Goal: Task Accomplishment & Management: Manage account settings

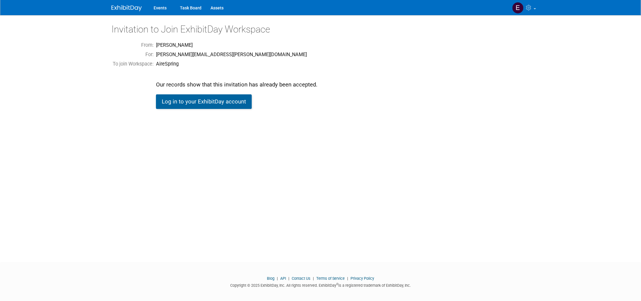
click at [195, 100] on link "Log in to your ExhibitDay account" at bounding box center [204, 101] width 96 height 15
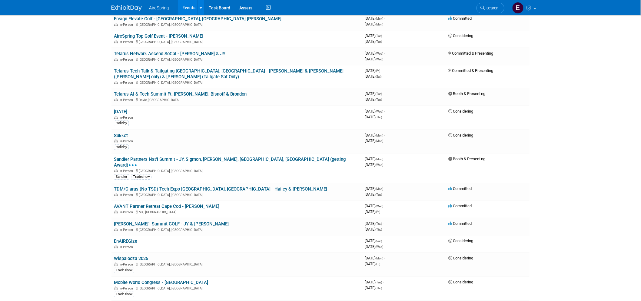
scroll to position [673, 0]
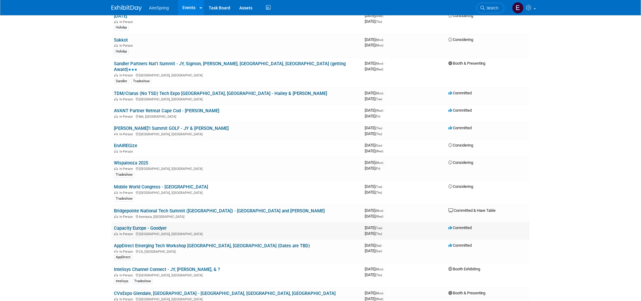
click at [143, 225] on link "Capacity Europe - Goodyer" at bounding box center [140, 227] width 53 height 5
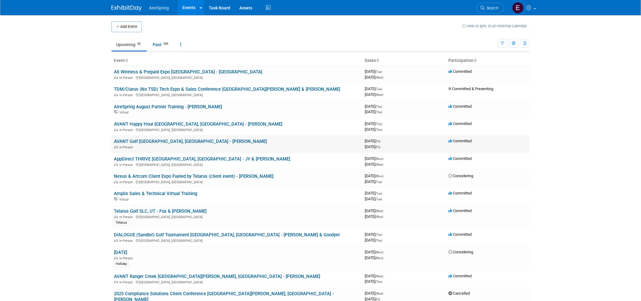
scroll to position [34, 0]
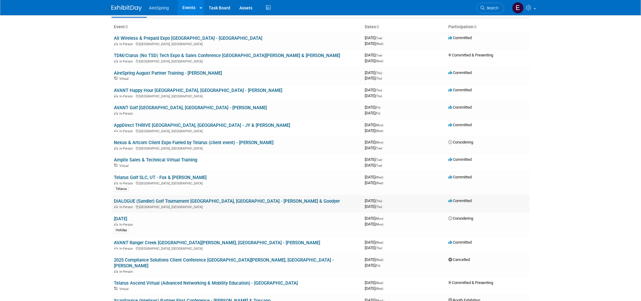
click at [228, 199] on link "DiALOGUE (Sandler) Golf Tournament [GEOGRAPHIC_DATA], [GEOGRAPHIC_DATA] - [PERS…" at bounding box center [227, 200] width 226 height 5
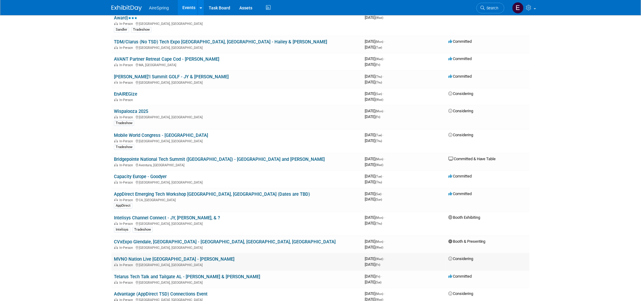
scroll to position [741, 0]
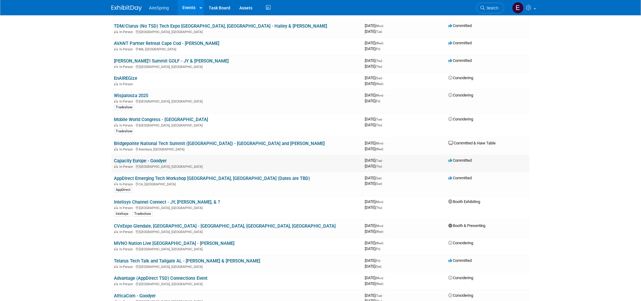
click at [157, 158] on link "Capacity Europe - Goodyer" at bounding box center [140, 160] width 53 height 5
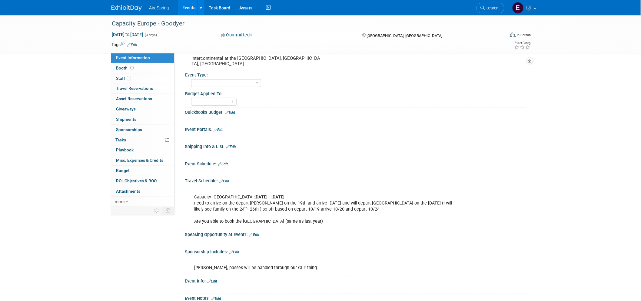
scroll to position [67, 0]
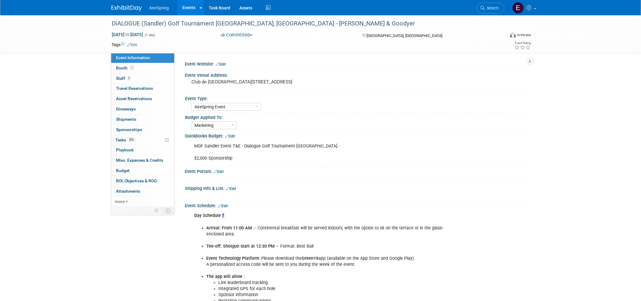
select select "AireSpring Event"
select select "Marketing"
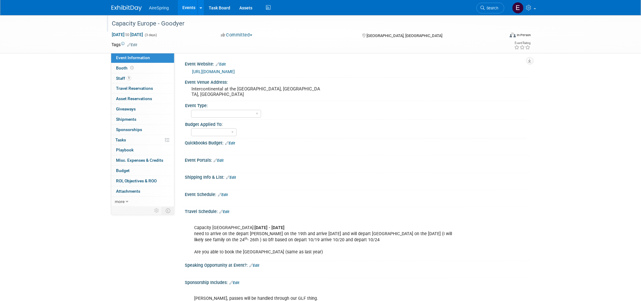
drag, startPoint x: 112, startPoint y: 22, endPoint x: 197, endPoint y: 26, distance: 85.6
click at [197, 26] on div "Capacity Europe - Goodyer" at bounding box center [303, 23] width 386 height 11
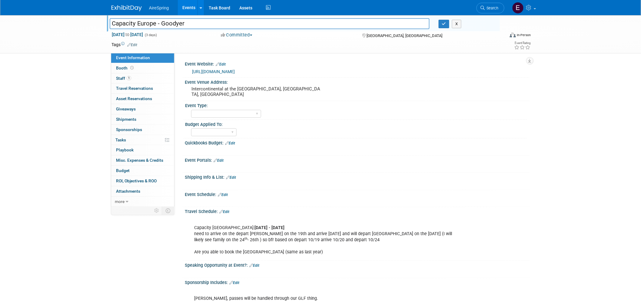
drag, startPoint x: 112, startPoint y: 23, endPoint x: 184, endPoint y: 22, distance: 72.1
click at [184, 22] on input "Capacity Europe - Goodyer" at bounding box center [270, 23] width 320 height 11
click at [210, 70] on link "[URL][DOMAIN_NAME]" at bounding box center [213, 71] width 43 height 5
drag, startPoint x: 189, startPoint y: 87, endPoint x: 267, endPoint y: 88, distance: 78.2
click at [267, 88] on div "Intercontinental at the [GEOGRAPHIC_DATA], [GEOGRAPHIC_DATA], [GEOGRAPHIC_DATA]" at bounding box center [257, 92] width 144 height 15
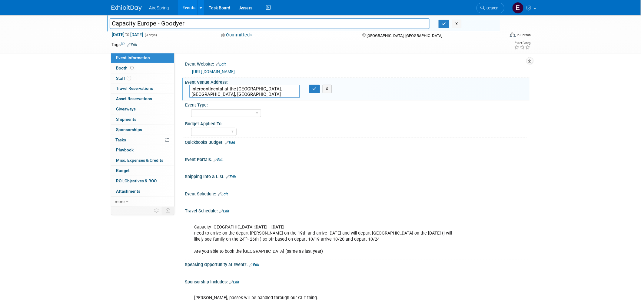
drag, startPoint x: 190, startPoint y: 88, endPoint x: 271, endPoint y: 90, distance: 81.2
click at [271, 90] on textarea "Intercontinental at the [GEOGRAPHIC_DATA], [GEOGRAPHIC_DATA], [GEOGRAPHIC_DATA]" at bounding box center [244, 91] width 111 height 13
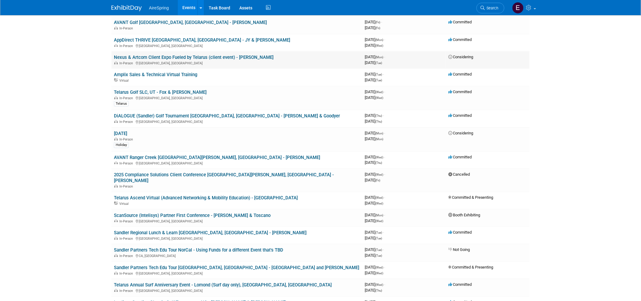
scroll to position [135, 0]
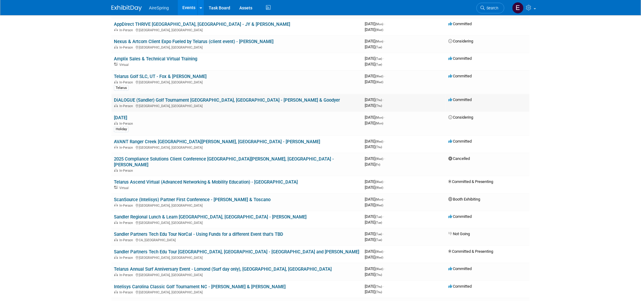
click at [212, 97] on link "DiALOGUE (Sandler) Golf Tournament [GEOGRAPHIC_DATA], [GEOGRAPHIC_DATA] - [PERS…" at bounding box center [227, 99] width 226 height 5
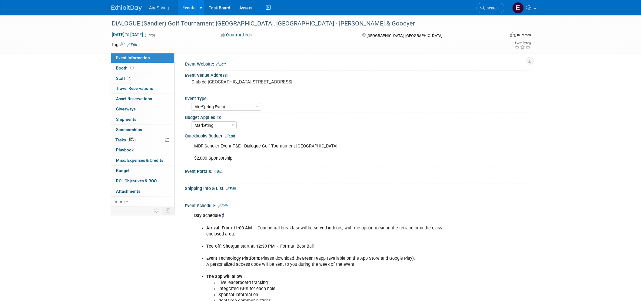
select select "AireSpring Event"
select select "Marketing"
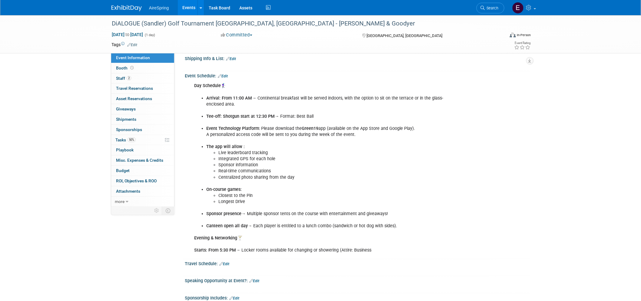
scroll to position [128, 0]
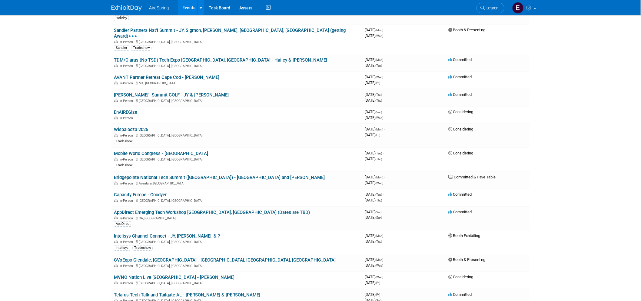
scroll to position [707, 0]
click at [152, 192] on link "Capacity Europe - Goodyer" at bounding box center [140, 194] width 53 height 5
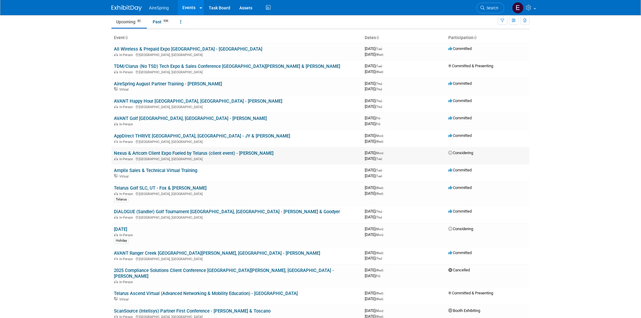
scroll to position [34, 0]
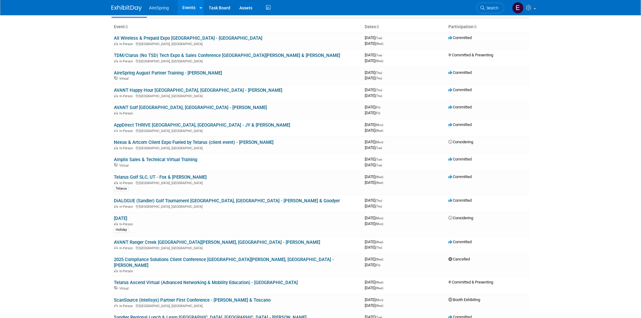
click at [176, 123] on link "AppDirect THRIVE Austin, TX - JY & Hailey" at bounding box center [202, 124] width 176 height 5
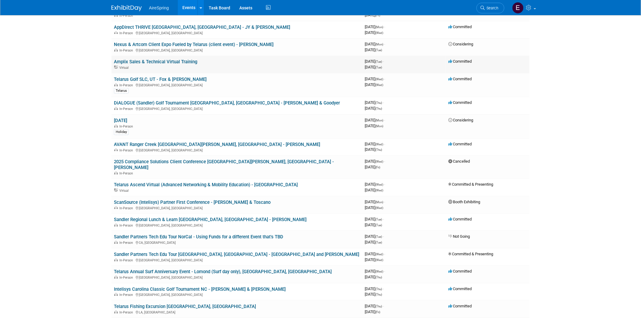
scroll to position [135, 0]
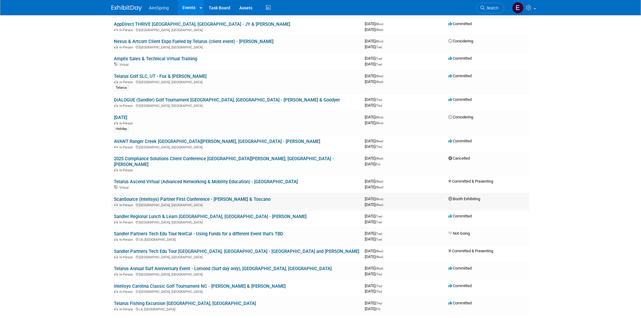
click at [191, 197] on link "ScanSource (Intelisys) Partner First Conference - Boalt & Toscano" at bounding box center [192, 199] width 157 height 5
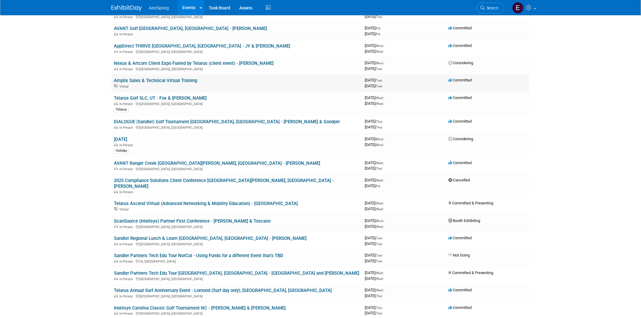
scroll to position [101, 0]
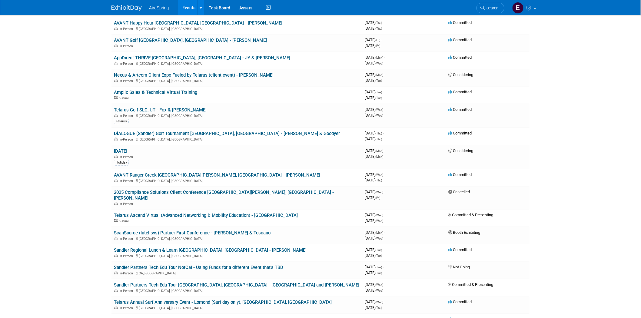
click at [187, 57] on link "AppDirect THRIVE Austin, TX - JY & Hailey" at bounding box center [202, 57] width 176 height 5
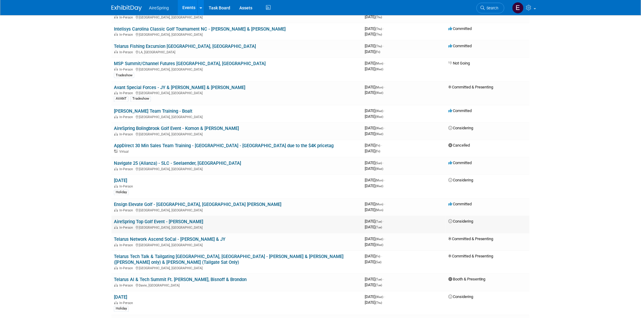
scroll to position [404, 0]
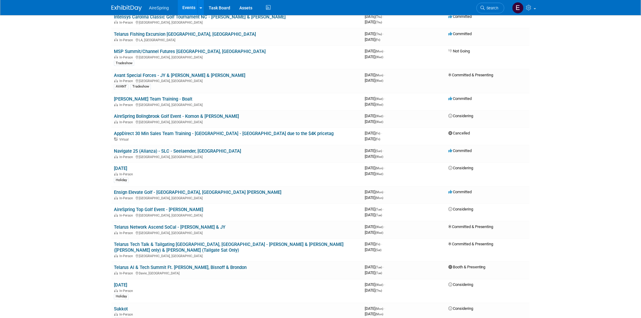
click at [229, 265] on link "Telarus AI & Tech Summit Ft. Lauderdale - Hester, Bisnoff & Brondon" at bounding box center [180, 267] width 133 height 5
click at [184, 190] on link "Ensign Elevate Golf - Rancho Santa Fe, CA Ken Bisnoff" at bounding box center [198, 192] width 168 height 5
click at [193, 149] on link "Navigate 25 (Alianza) - SLC - Seelaender, Shipley" at bounding box center [177, 151] width 127 height 5
click at [0, 0] on div at bounding box center [0, 0] width 0 height 0
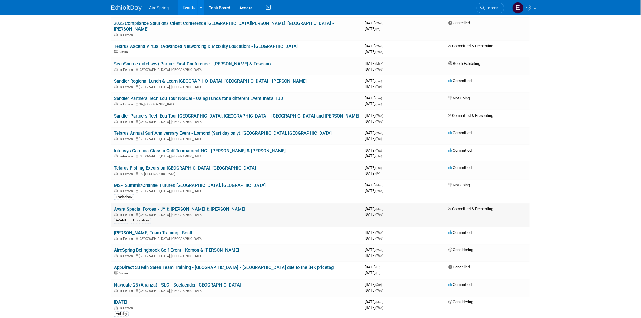
scroll to position [269, 0]
click at [165, 79] on link "Sandler Regional Lunch & Learn Columbus, OH - O'Leary" at bounding box center [210, 81] width 193 height 5
click at [204, 132] on link "Telarus Annual Surf Anniversary Event - Lomond (Surf day only), Valderrama, Cas…" at bounding box center [223, 134] width 218 height 5
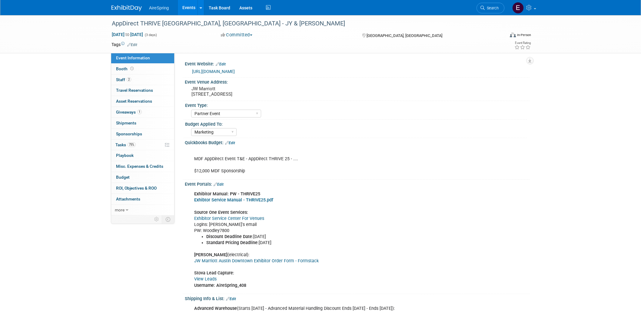
select select "Partner Event"
select select "Marketing"
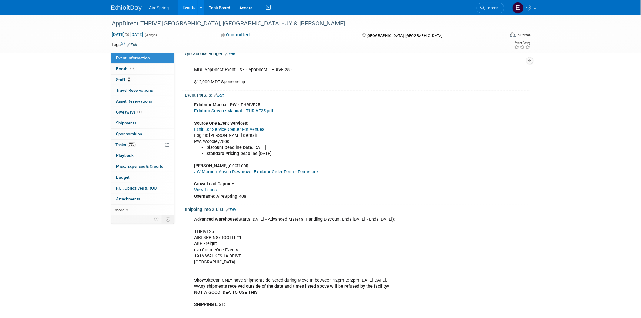
scroll to position [101, 0]
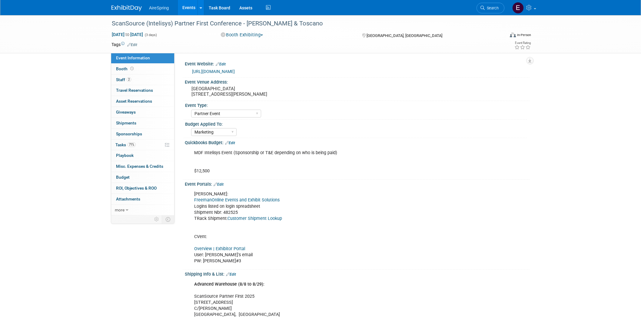
select select "Partner Event"
select select "Marketing"
drag, startPoint x: 193, startPoint y: 87, endPoint x: 259, endPoint y: 88, distance: 66.4
click at [259, 88] on pre "[GEOGRAPHIC_DATA] [STREET_ADDRESS][PERSON_NAME]" at bounding box center [257, 91] width 130 height 11
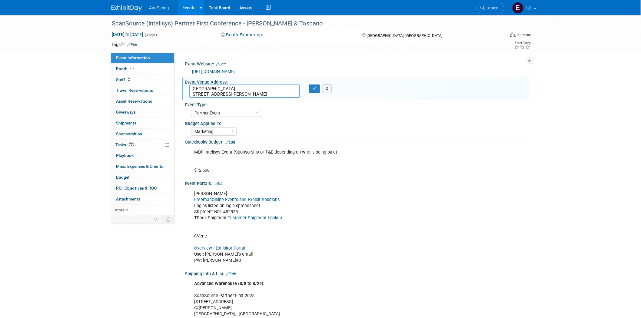
drag, startPoint x: 190, startPoint y: 87, endPoint x: 258, endPoint y: 88, distance: 68.5
click at [258, 88] on textarea "[GEOGRAPHIC_DATA] [STREET_ADDRESS][PERSON_NAME]" at bounding box center [244, 91] width 111 height 13
click at [329, 113] on div "AireSpring Event AireSpring Internal Partner Event Training Tradeshow - Exhibit…" at bounding box center [359, 113] width 336 height 10
drag, startPoint x: 191, startPoint y: 92, endPoint x: 261, endPoint y: 94, distance: 69.7
click at [261, 94] on textarea "[GEOGRAPHIC_DATA] [STREET_ADDRESS][PERSON_NAME]" at bounding box center [244, 91] width 111 height 13
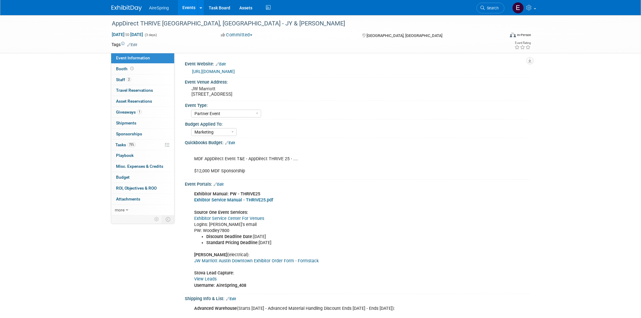
select select "Partner Event"
select select "Marketing"
click at [192, 87] on div "JW Marriott [STREET_ADDRESS]" at bounding box center [256, 92] width 135 height 14
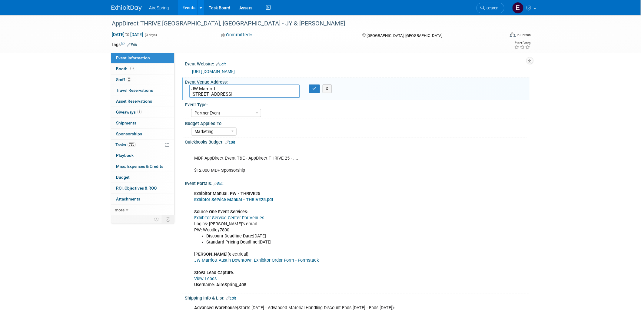
drag, startPoint x: 191, startPoint y: 93, endPoint x: 239, endPoint y: 92, distance: 48.2
click at [239, 92] on textarea "JW Marriott 110 E 2nd St, Austin, TX 78701" at bounding box center [244, 91] width 111 height 13
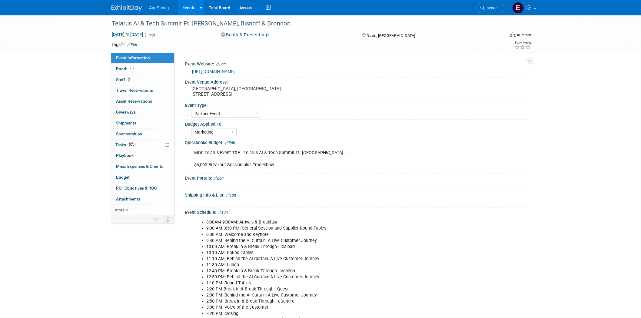
select select "Partner Event"
select select "Marketing"
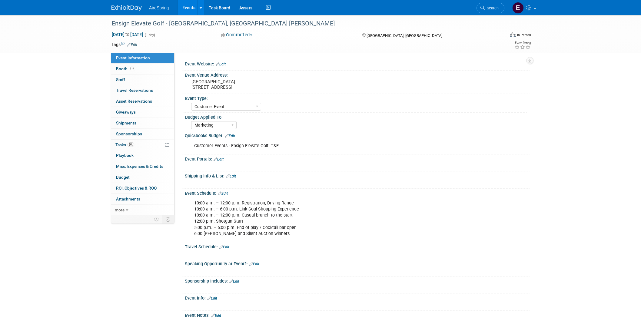
select select "Customer Event"
select select "Marketing"
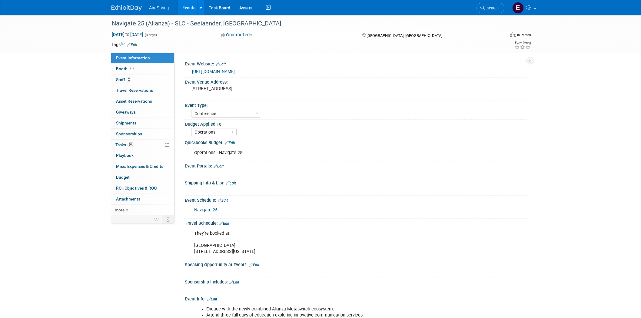
select select "Conference"
select select "Operations"
drag, startPoint x: 192, startPoint y: 87, endPoint x: 241, endPoint y: 93, distance: 49.2
click at [241, 92] on pre "170 S W Temple St, Salt Lake City, UT 84101" at bounding box center [257, 88] width 130 height 5
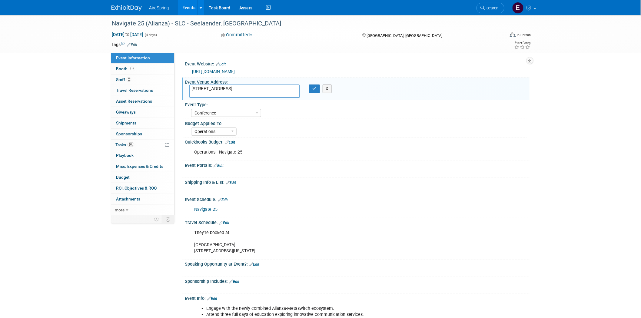
click at [205, 70] on link "http://navigate25.alianza.com" at bounding box center [213, 71] width 43 height 5
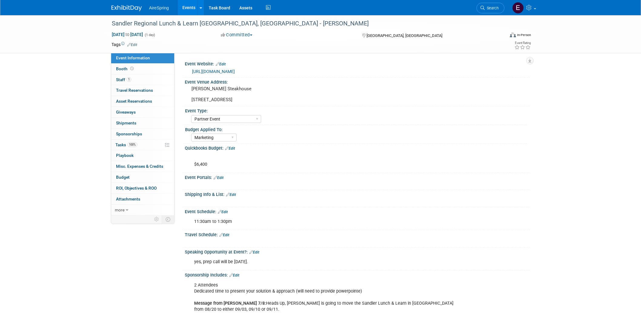
select select "Partner Event"
select select "Marketing"
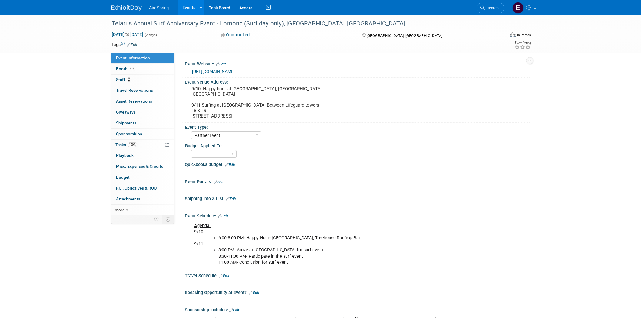
select select "Partner Event"
drag, startPoint x: 190, startPoint y: 93, endPoint x: 260, endPoint y: 95, distance: 70.3
click at [260, 95] on div "9/10: Happy hour at Pasea Hotel, Treehouse Rooftop Bar 21080 CA-1, Huntington B…" at bounding box center [256, 103] width 135 height 36
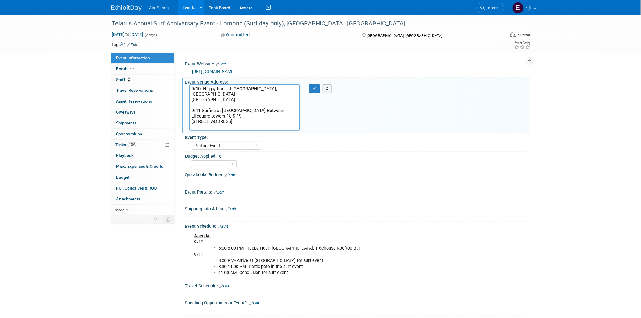
drag, startPoint x: 189, startPoint y: 99, endPoint x: 274, endPoint y: 95, distance: 84.6
click at [284, 100] on textarea "9/10: Happy hour at Pasea Hotel, Treehouse Rooftop Bar 21080 CA-1, Huntington B…" at bounding box center [244, 108] width 111 height 46
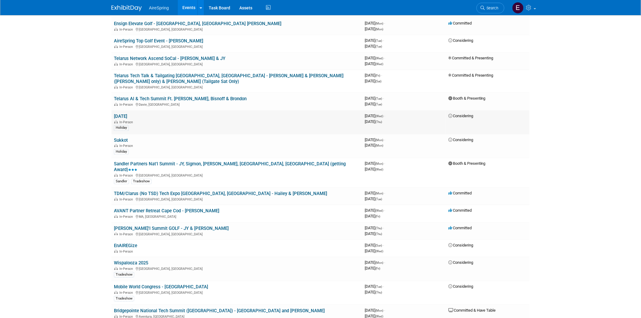
scroll to position [606, 0]
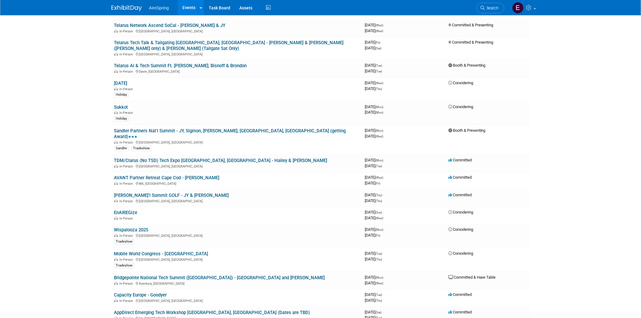
drag, startPoint x: 125, startPoint y: 267, endPoint x: 129, endPoint y: 266, distance: 4.4
click at [125, 292] on link "Capacity Europe - Goodyer" at bounding box center [140, 294] width 53 height 5
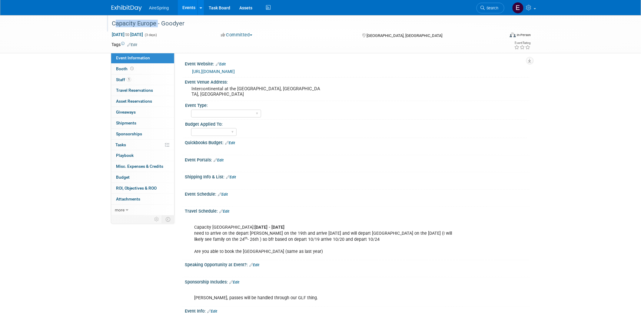
drag, startPoint x: 110, startPoint y: 23, endPoint x: 155, endPoint y: 25, distance: 44.6
click at [155, 25] on div "Capacity Europe - Goodyer" at bounding box center [303, 23] width 386 height 11
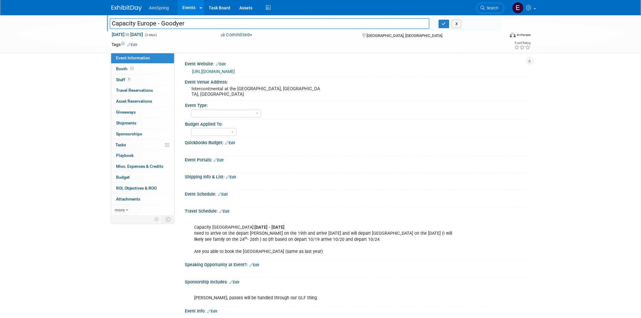
drag, startPoint x: 110, startPoint y: 22, endPoint x: 155, endPoint y: 25, distance: 44.6
click at [155, 25] on input "Capacity Europe - Goodyer" at bounding box center [270, 23] width 320 height 11
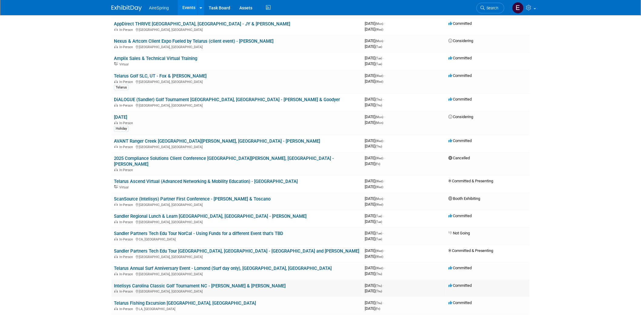
scroll to position [135, 0]
click at [252, 98] on link "DiALOGUE (Sandler) Golf Tournament Montreal, Canada - Armstrong & Goodyer" at bounding box center [227, 99] width 226 height 5
click at [238, 98] on link "DiALOGUE (Sandler) Golf Tournament Montreal, Canada - Armstrong & Goodyer" at bounding box center [227, 99] width 226 height 5
click at [0, 0] on div at bounding box center [0, 0] width 0 height 0
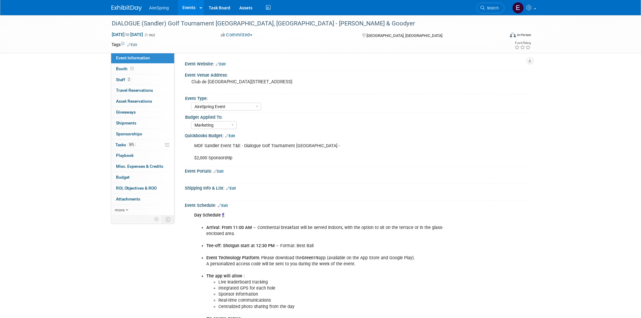
select select "AireSpring Event"
select select "Marketing"
click at [121, 78] on span "Staff 2" at bounding box center [123, 79] width 15 height 5
select select "AireSpring Event"
select select "Marketing"
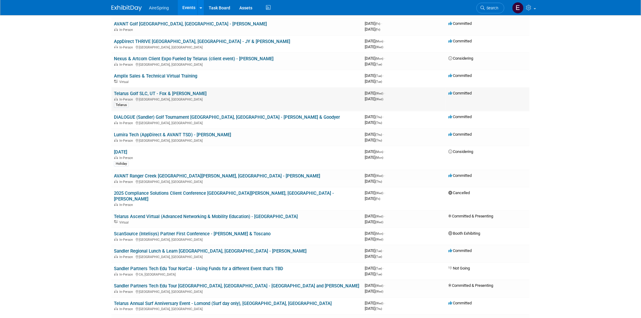
scroll to position [101, 0]
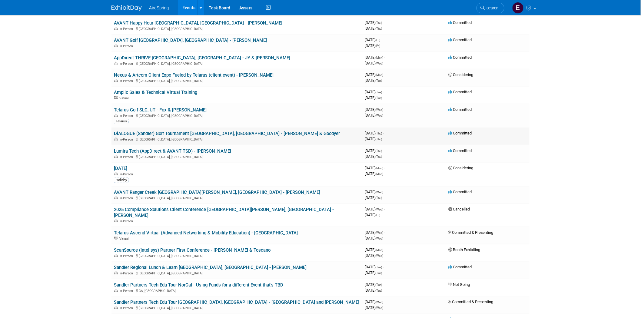
click at [201, 131] on link "DiALOGUE (Sandler) Golf Tournament [GEOGRAPHIC_DATA], [GEOGRAPHIC_DATA] - [PERS…" at bounding box center [227, 133] width 226 height 5
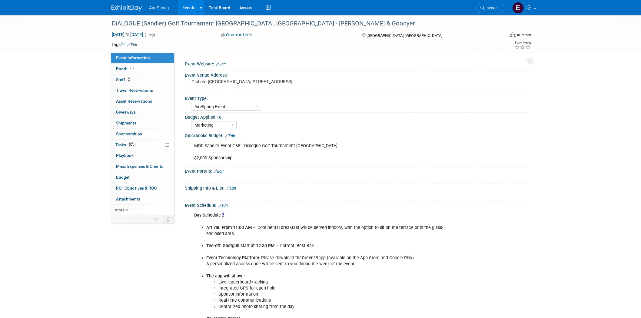
select select "AireSpring Event"
select select "Marketing"
drag, startPoint x: 177, startPoint y: 23, endPoint x: 264, endPoint y: 25, distance: 86.7
click at [264, 25] on div "DiALOGUE (Sandler) Golf Tournament [GEOGRAPHIC_DATA], [GEOGRAPHIC_DATA] - [PERS…" at bounding box center [303, 23] width 386 height 11
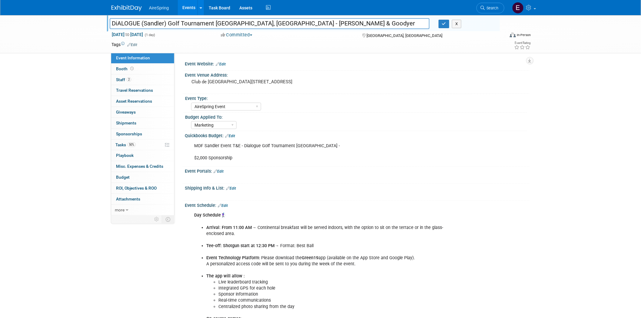
drag, startPoint x: 168, startPoint y: 22, endPoint x: 263, endPoint y: 25, distance: 94.3
click at [263, 25] on input "DiALOGUE (Sandler) Golf Tournament [GEOGRAPHIC_DATA], [GEOGRAPHIC_DATA] - [PERS…" at bounding box center [270, 23] width 320 height 11
drag, startPoint x: 110, startPoint y: 22, endPoint x: 261, endPoint y: 23, distance: 151.2
click at [261, 23] on input "DiALOGUE (Sandler) Golf Tournament [GEOGRAPHIC_DATA], [GEOGRAPHIC_DATA] - [PERS…" at bounding box center [270, 23] width 320 height 11
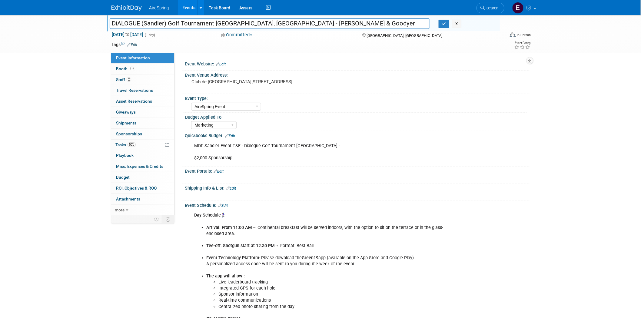
click at [137, 38] on div "Aug 28, 2025 to Aug 28, 2025 (1 day) Aug 28, 2025 to Aug 28, 2025 Committed Com…" at bounding box center [321, 36] width 429 height 9
drag, startPoint x: 112, startPoint y: 21, endPoint x: 214, endPoint y: 23, distance: 102.7
click at [214, 23] on input "DiALOGUE (Sandler) Golf Tournament [GEOGRAPHIC_DATA], [GEOGRAPHIC_DATA] - [PERS…" at bounding box center [270, 23] width 320 height 11
drag, startPoint x: 70, startPoint y: 33, endPoint x: 96, endPoint y: 32, distance: 25.5
click at [70, 33] on div "DiALOGUE (Sandler) Golf Tournament Montreal, Canada - Armstrong & Goodyer DiALO…" at bounding box center [320, 34] width 641 height 38
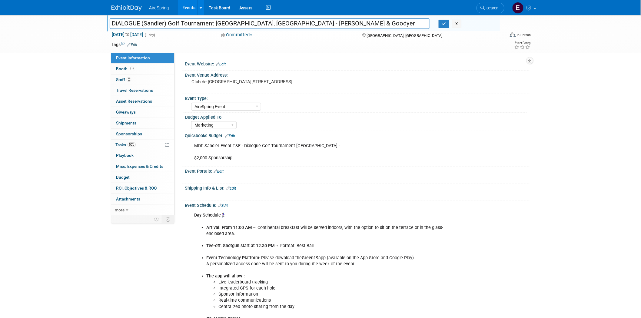
drag, startPoint x: 111, startPoint y: 22, endPoint x: 262, endPoint y: 23, distance: 150.9
click at [262, 23] on input "DiALOGUE (Sandler) Golf Tournament [GEOGRAPHIC_DATA], [GEOGRAPHIC_DATA] - [PERS…" at bounding box center [270, 23] width 320 height 11
